Goal: Find specific page/section: Find specific page/section

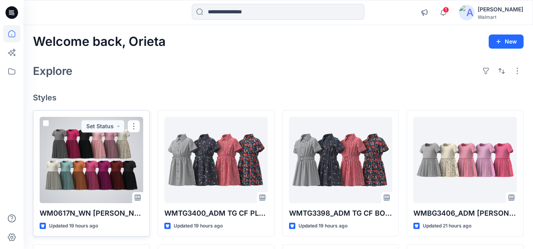
click at [81, 201] on div at bounding box center [91, 160] width 103 height 86
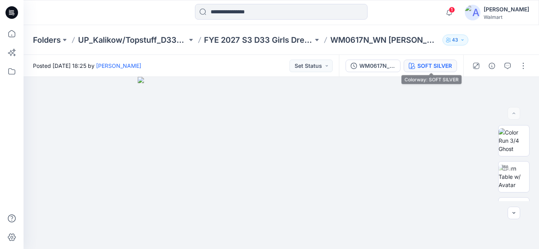
click at [439, 70] on button "SOFT SILVER" at bounding box center [429, 66] width 53 height 13
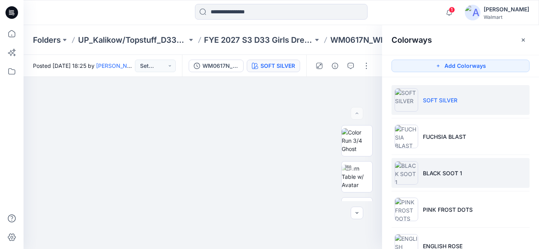
click at [404, 180] on img at bounding box center [406, 173] width 24 height 24
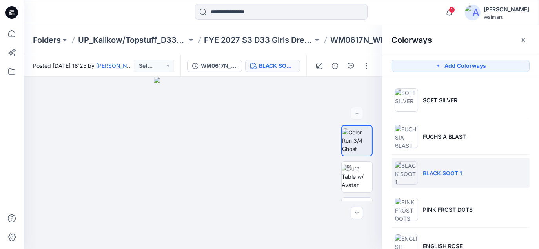
click at [9, 11] on icon at bounding box center [11, 12] width 13 height 13
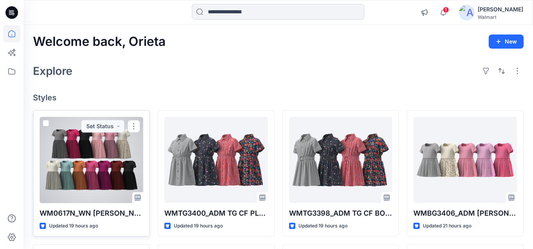
click at [71, 142] on div at bounding box center [91, 160] width 103 height 86
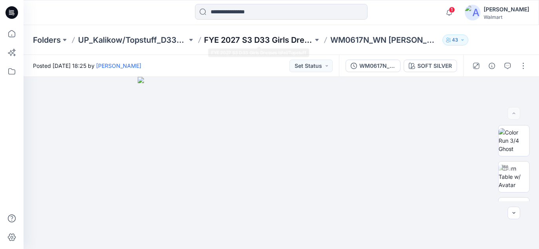
click at [264, 41] on p "FYE 2027 S3 D33 Girls Dresses Isfel/Topstuff" at bounding box center [258, 39] width 109 height 11
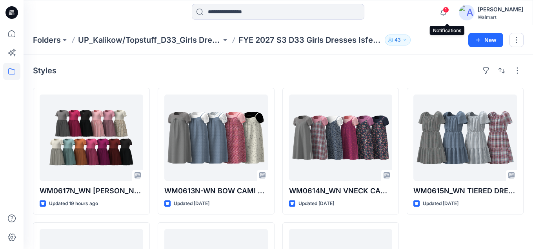
click at [449, 8] on span "1" at bounding box center [446, 10] width 6 height 6
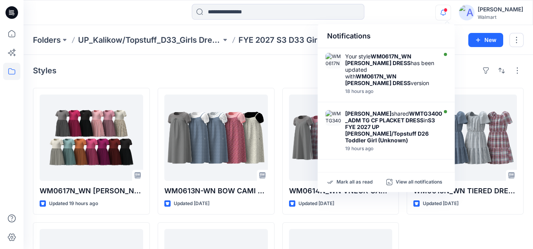
click at [447, 8] on span at bounding box center [445, 10] width 4 height 4
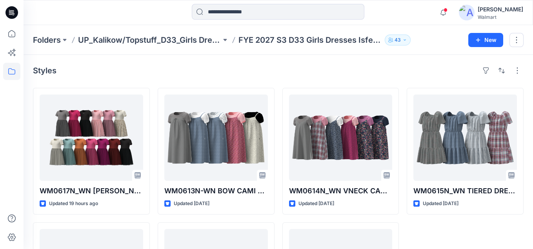
click at [406, 17] on div "Notifications Your style WM0617N_WN [PERSON_NAME] DRESS has been updated with W…" at bounding box center [278, 12] width 509 height 17
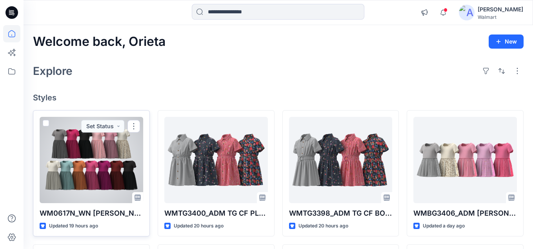
click at [53, 151] on div at bounding box center [91, 160] width 103 height 86
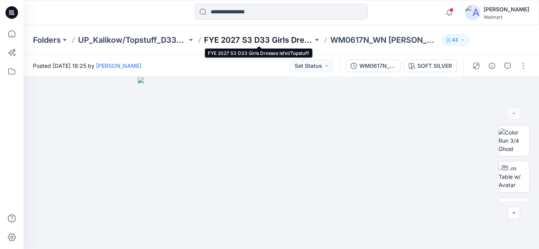
click at [236, 38] on p "FYE 2027 S3 D33 Girls Dresses Isfel/Topstuff" at bounding box center [258, 39] width 109 height 11
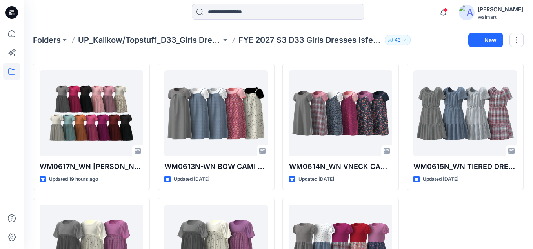
scroll to position [78, 0]
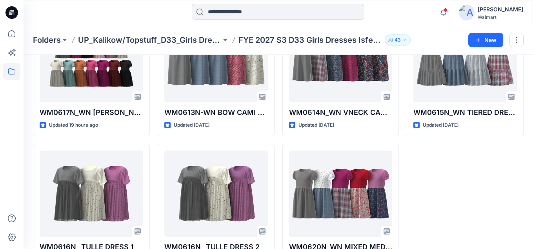
click at [9, 15] on icon at bounding box center [11, 12] width 13 height 13
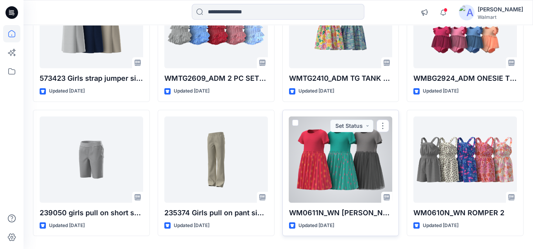
scroll to position [1097, 0]
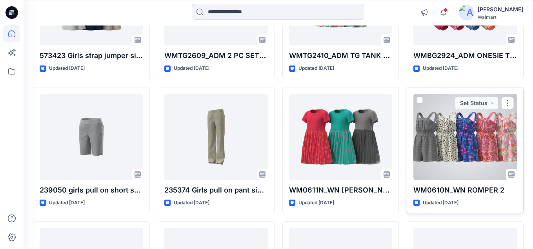
click at [461, 132] on div at bounding box center [464, 137] width 103 height 86
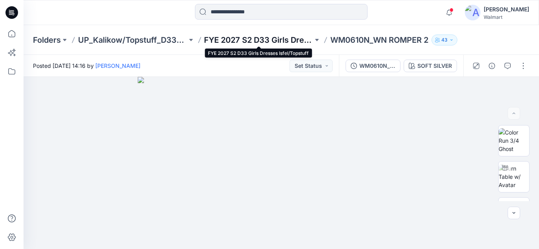
click at [244, 40] on p "FYE 2027 S2 D33 Girls Dresses Isfel/Topstuff" at bounding box center [258, 39] width 109 height 11
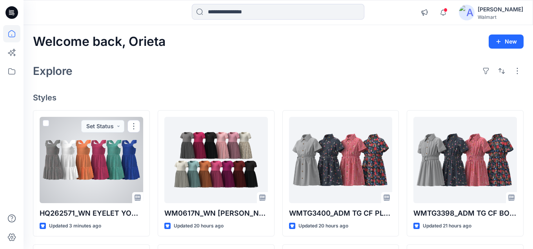
click at [67, 177] on div at bounding box center [91, 160] width 103 height 86
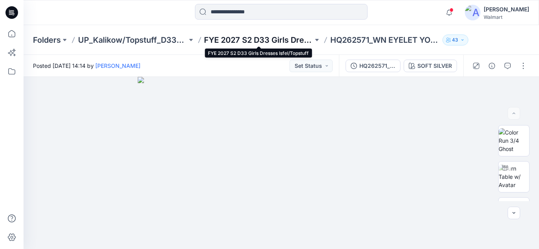
click at [254, 35] on p "FYE 2027 S2 D33 Girls Dresses Isfel/Topstuff" at bounding box center [258, 39] width 109 height 11
